Goal: Task Accomplishment & Management: Manage account settings

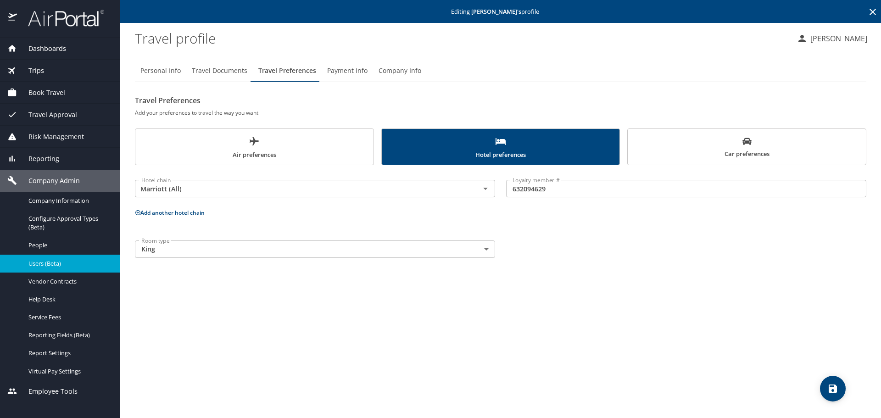
click at [868, 11] on icon at bounding box center [872, 11] width 11 height 11
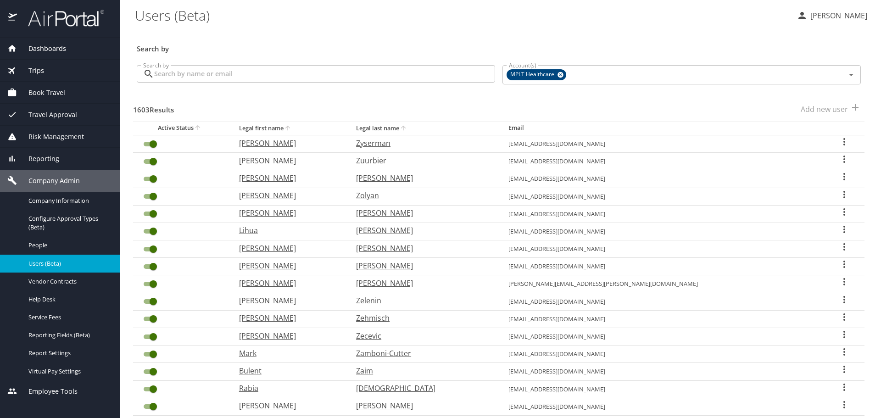
click at [424, 77] on input "Search by" at bounding box center [324, 73] width 341 height 17
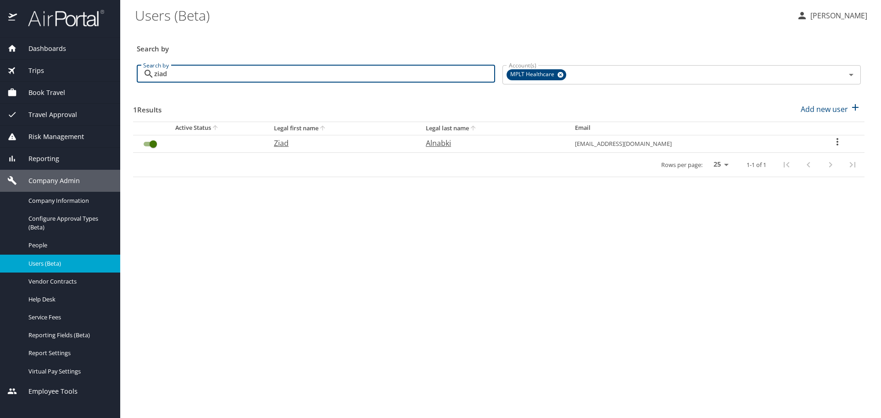
type input "ziad"
click at [446, 144] on p "Alnabki" at bounding box center [491, 143] width 131 height 11
select select "US"
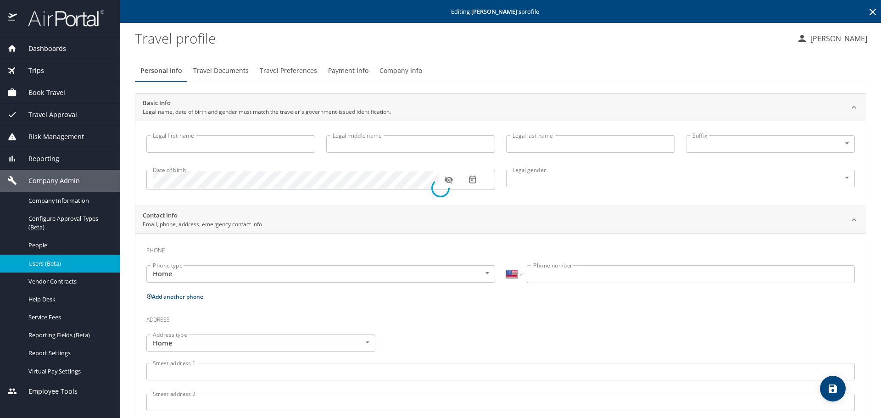
type input "Ziad"
type input "Alnabki"
type input "[DEMOGRAPHIC_DATA]"
type input "Nour"
type input "Aborchid"
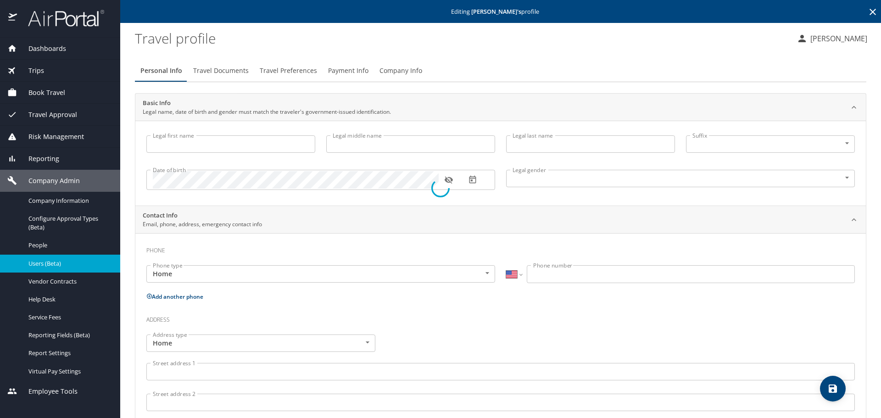
type input "[PHONE_NUMBER]"
select select "US"
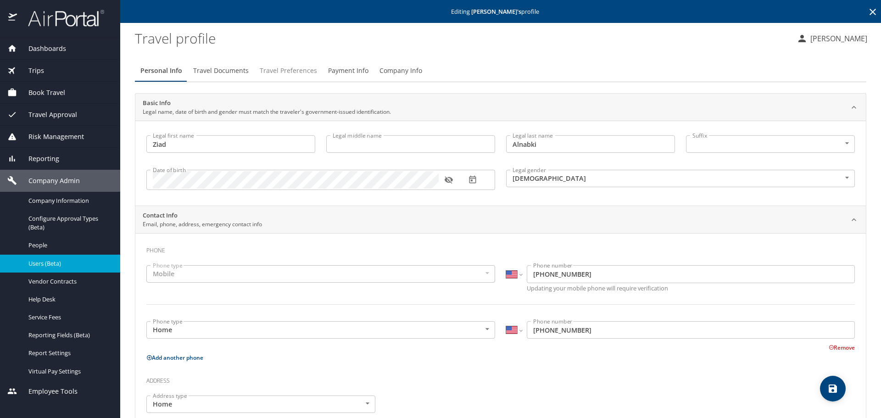
click at [298, 70] on span "Travel Preferences" at bounding box center [288, 70] width 57 height 11
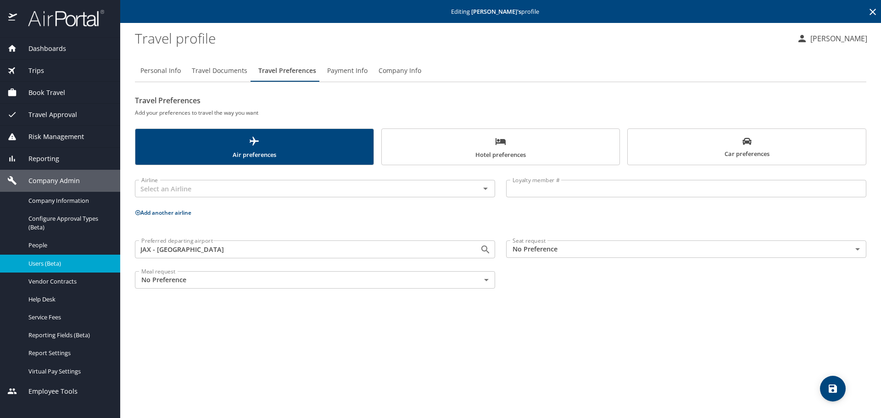
click at [521, 145] on span "Hotel preferences" at bounding box center [500, 148] width 227 height 24
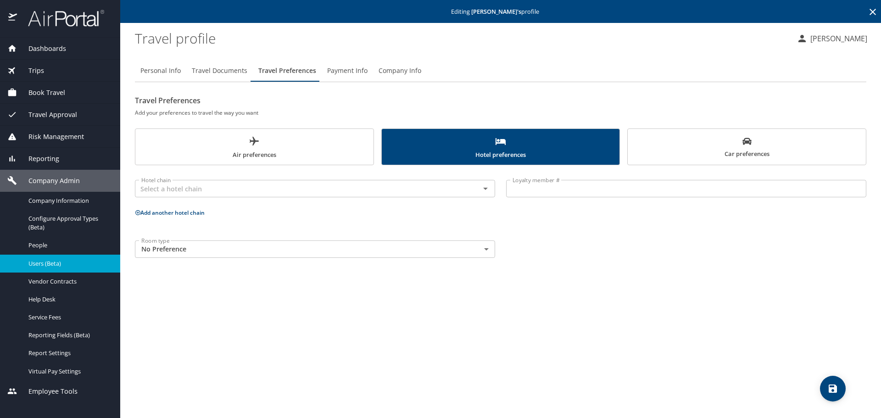
click at [631, 147] on button "Car preferences" at bounding box center [746, 146] width 239 height 37
